Goal: Task Accomplishment & Management: Manage account settings

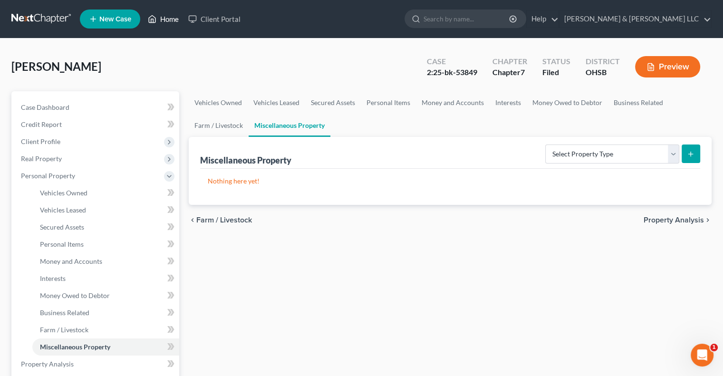
click at [171, 17] on link "Home" at bounding box center [163, 18] width 40 height 17
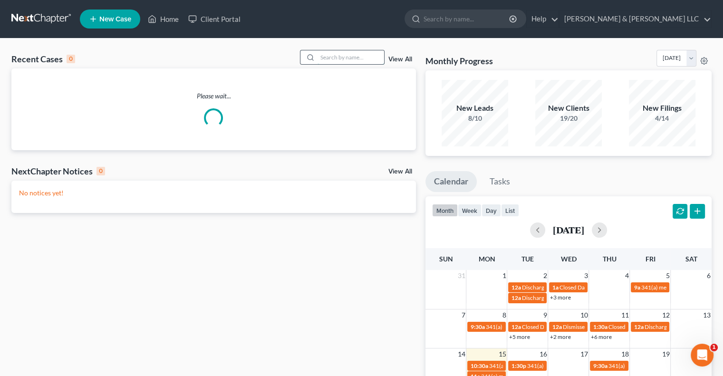
click at [327, 51] on input "search" at bounding box center [350, 57] width 67 height 14
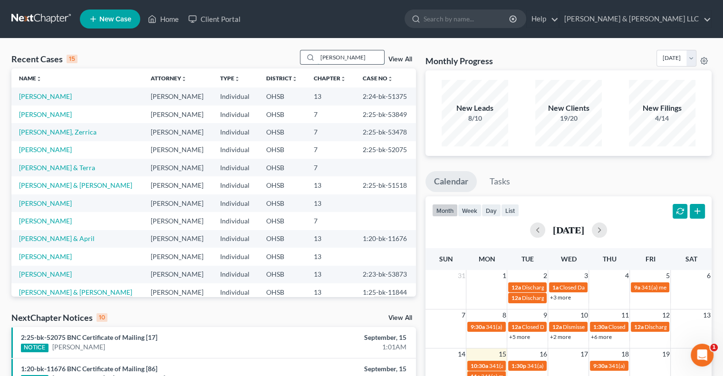
type input "[PERSON_NAME]"
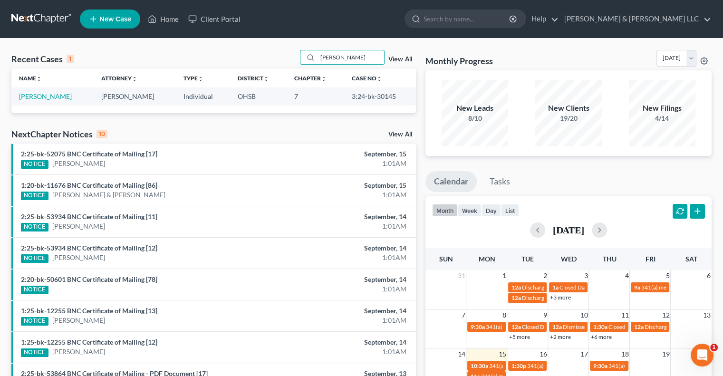
click at [38, 91] on td "[PERSON_NAME]" at bounding box center [52, 96] width 82 height 18
click at [39, 95] on link "[PERSON_NAME]" at bounding box center [45, 96] width 53 height 8
select select "4"
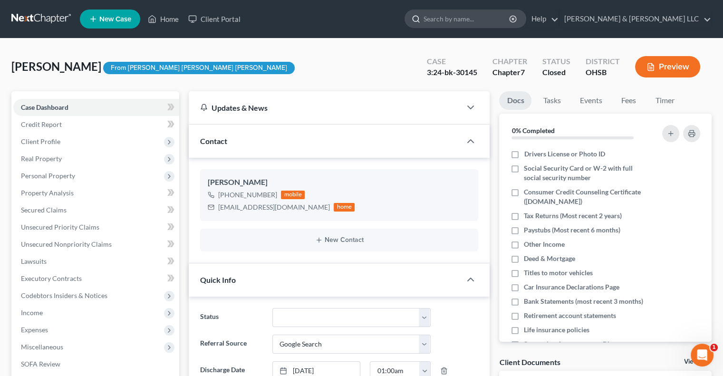
click at [493, 20] on input "search" at bounding box center [466, 19] width 87 height 18
click at [170, 20] on link "Home" at bounding box center [163, 18] width 40 height 17
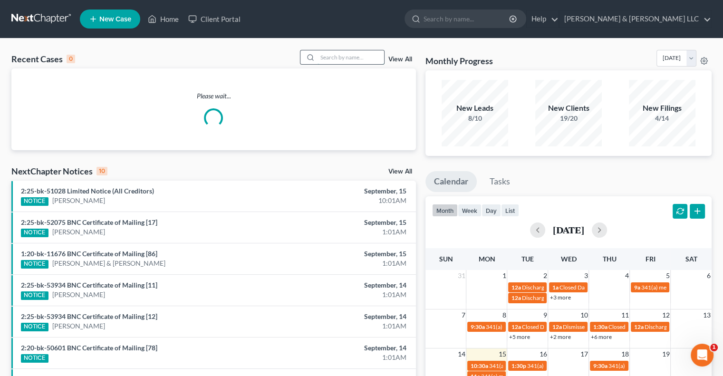
click at [342, 57] on input "search" at bounding box center [350, 57] width 67 height 14
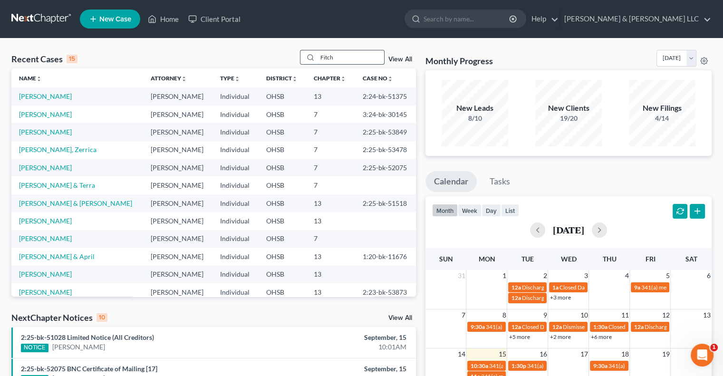
type input "Fitch"
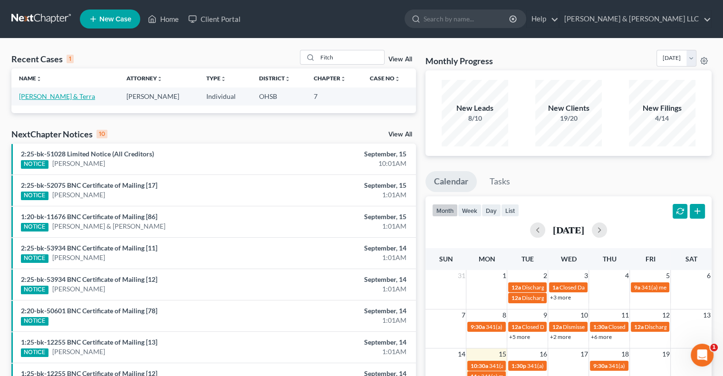
click at [60, 96] on link "[PERSON_NAME] & Terra" at bounding box center [57, 96] width 76 height 8
select select "4"
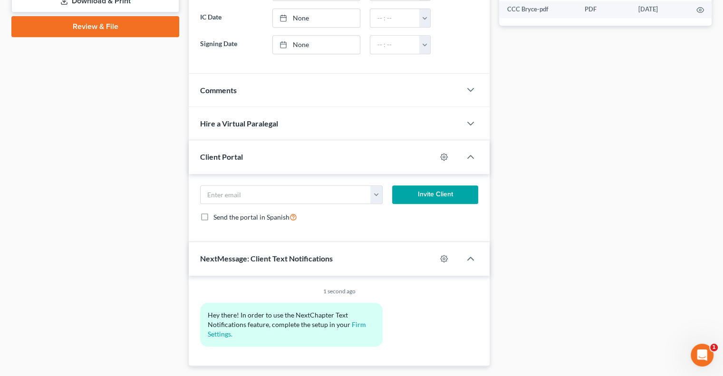
scroll to position [455, 0]
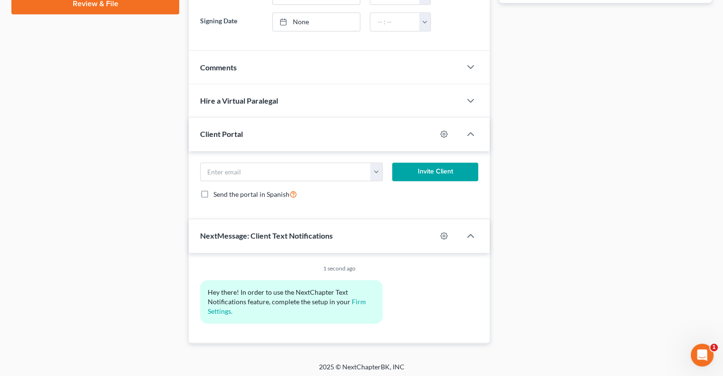
click at [241, 69] on div "Comments" at bounding box center [325, 67] width 272 height 33
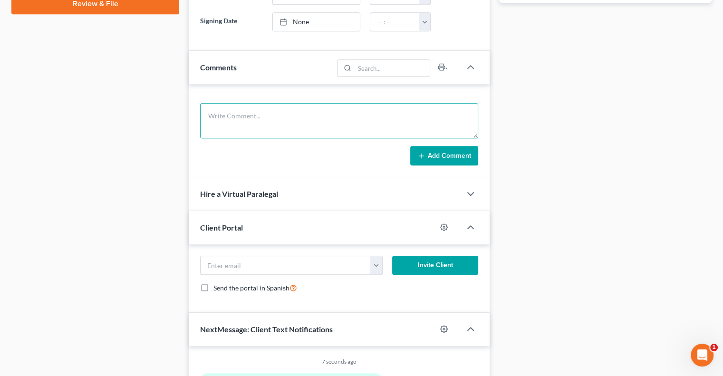
click at [249, 110] on textarea at bounding box center [339, 120] width 278 height 35
type textarea "US Bank CC verified representation"
click at [452, 154] on button "Add Comment" at bounding box center [444, 156] width 68 height 20
